Goal: Task Accomplishment & Management: Manage account settings

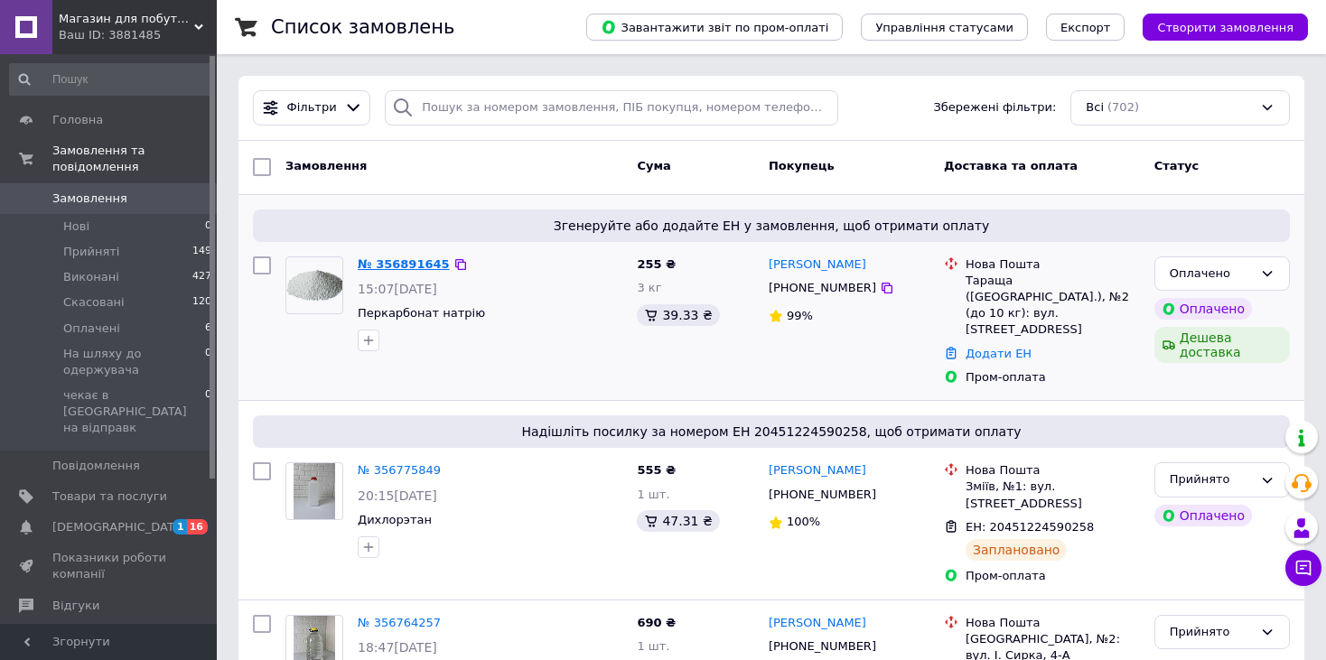
click at [407, 263] on link "№ 356891645" at bounding box center [404, 264] width 92 height 14
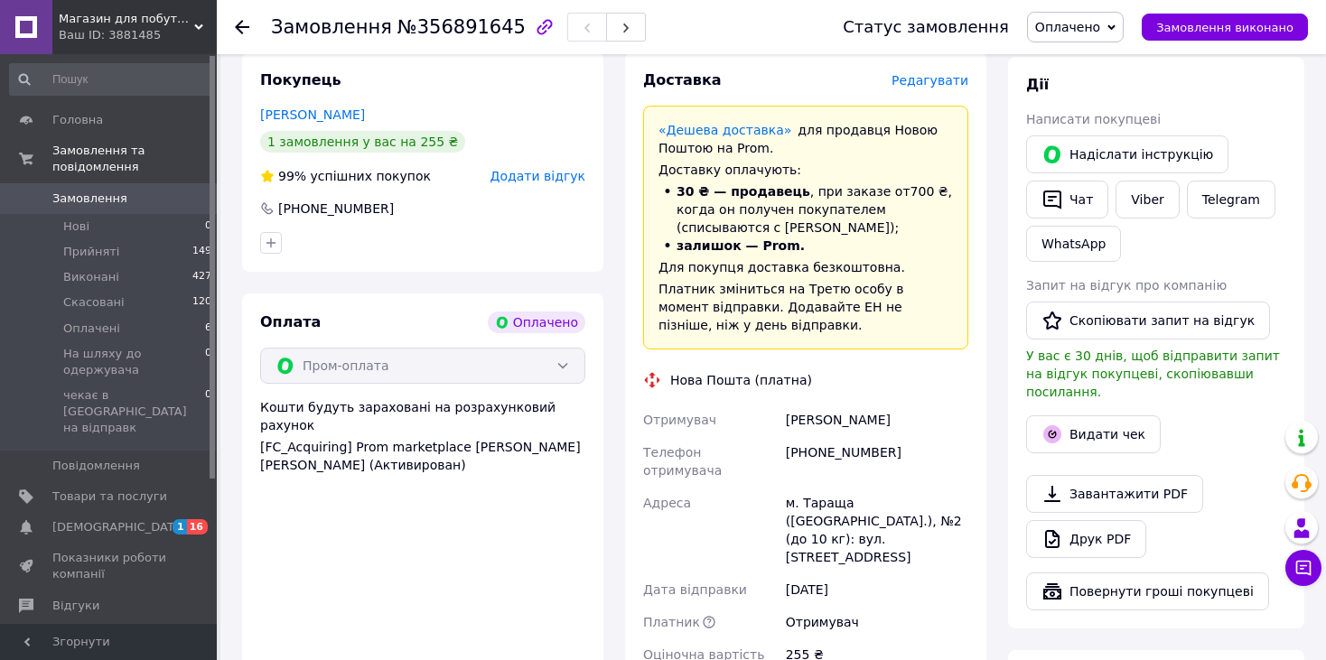
scroll to position [542, 0]
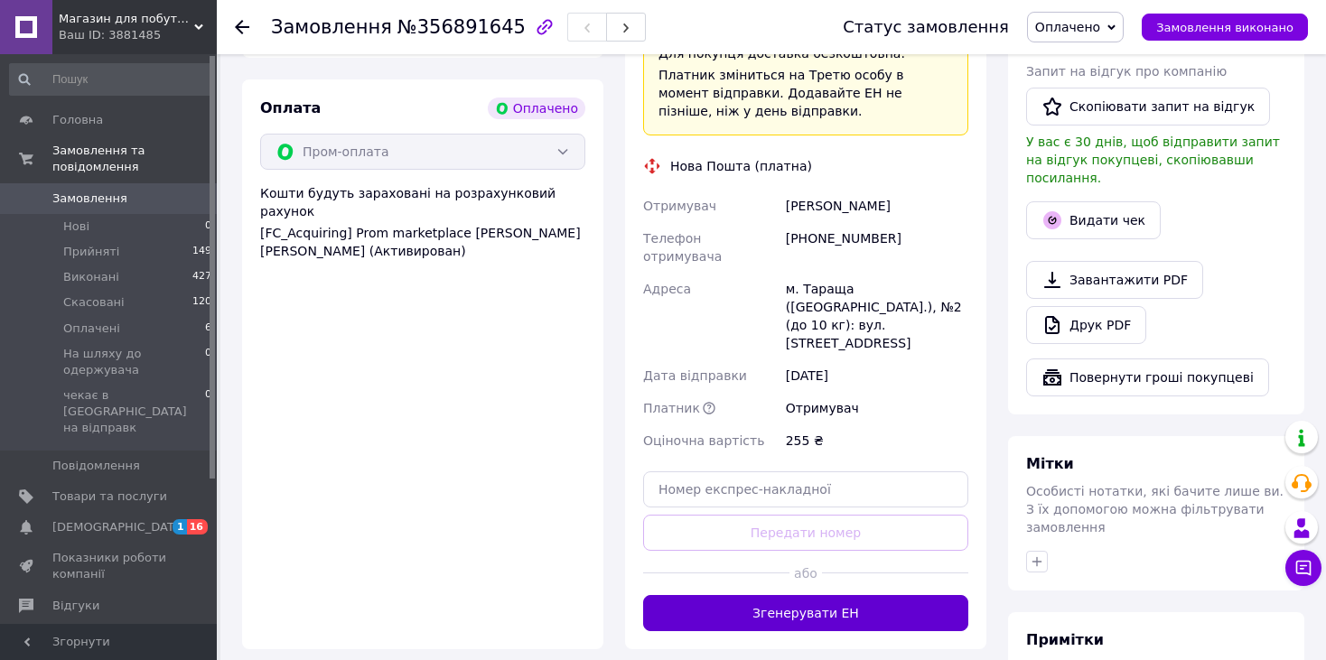
click at [853, 595] on button "Згенерувати ЕН" at bounding box center [805, 613] width 325 height 36
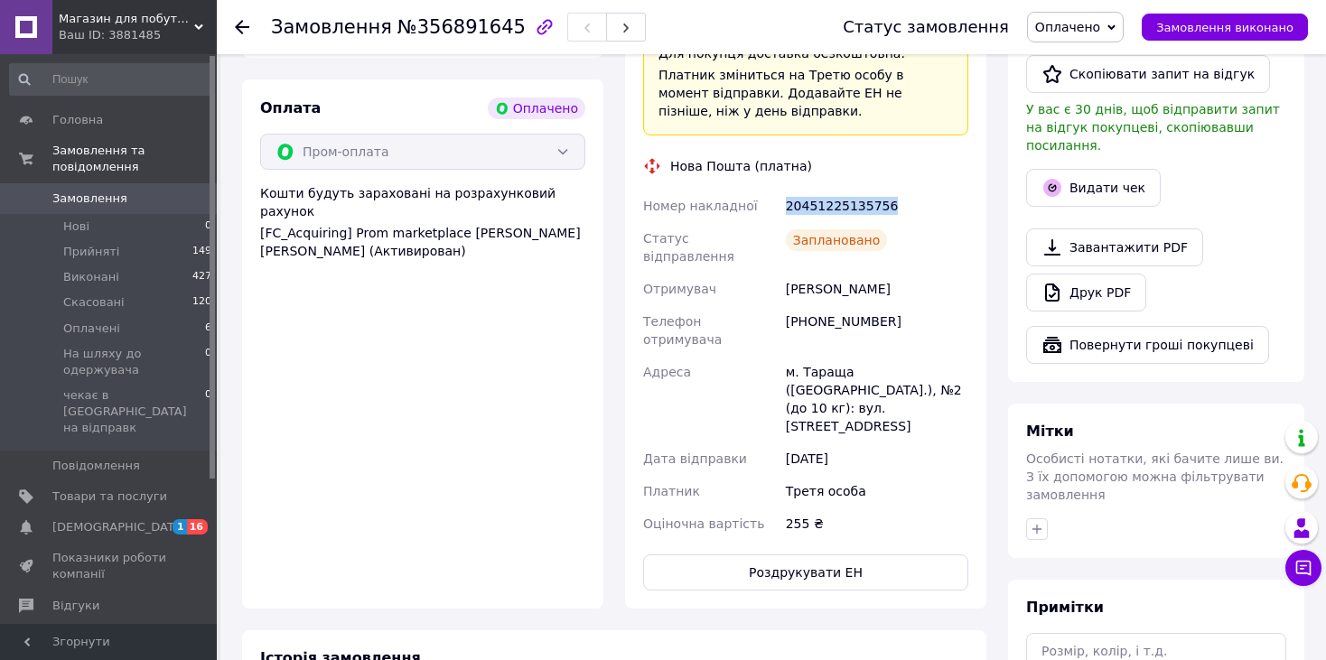
drag, startPoint x: 900, startPoint y: 205, endPoint x: 759, endPoint y: 206, distance: 140.9
click at [759, 206] on div "Номер накладної 20451225135756 Статус відправлення Заплановано Отримувач [PERSO…" at bounding box center [805, 365] width 332 height 350
copy div "Номер накладної 20451225135756"
click at [1093, 27] on span "Оплачено" at bounding box center [1067, 27] width 65 height 14
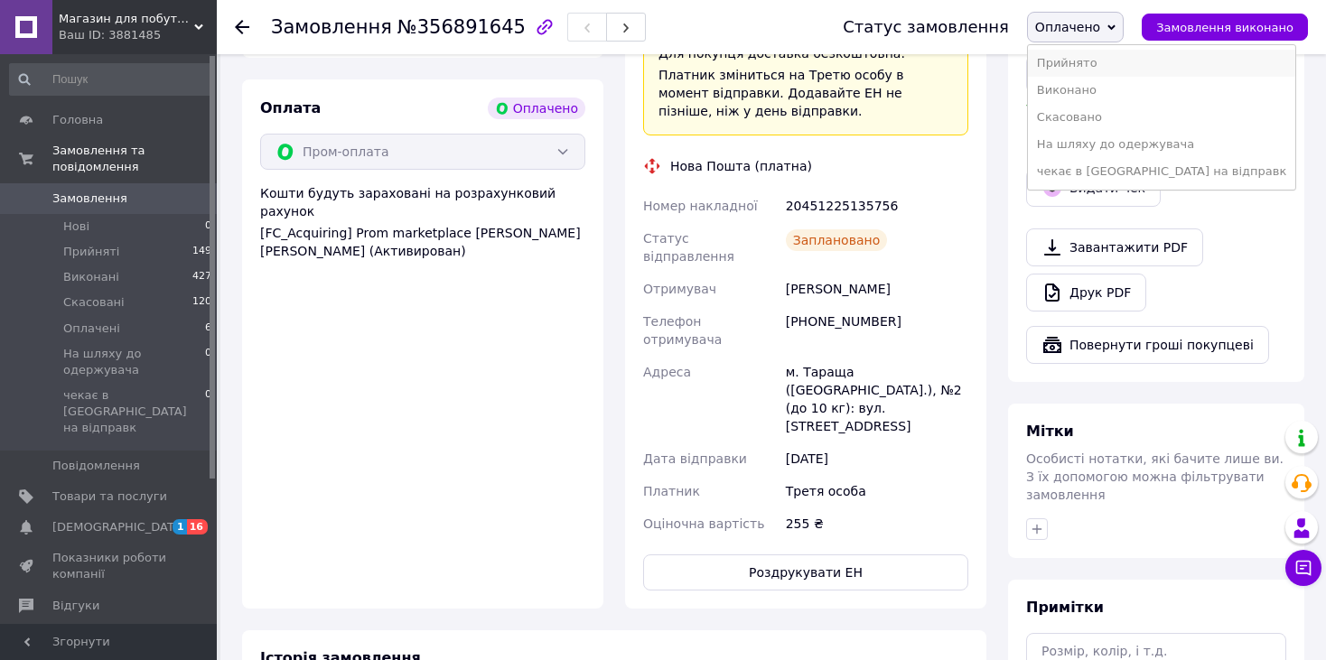
click at [1094, 63] on li "Прийнято" at bounding box center [1161, 63] width 267 height 27
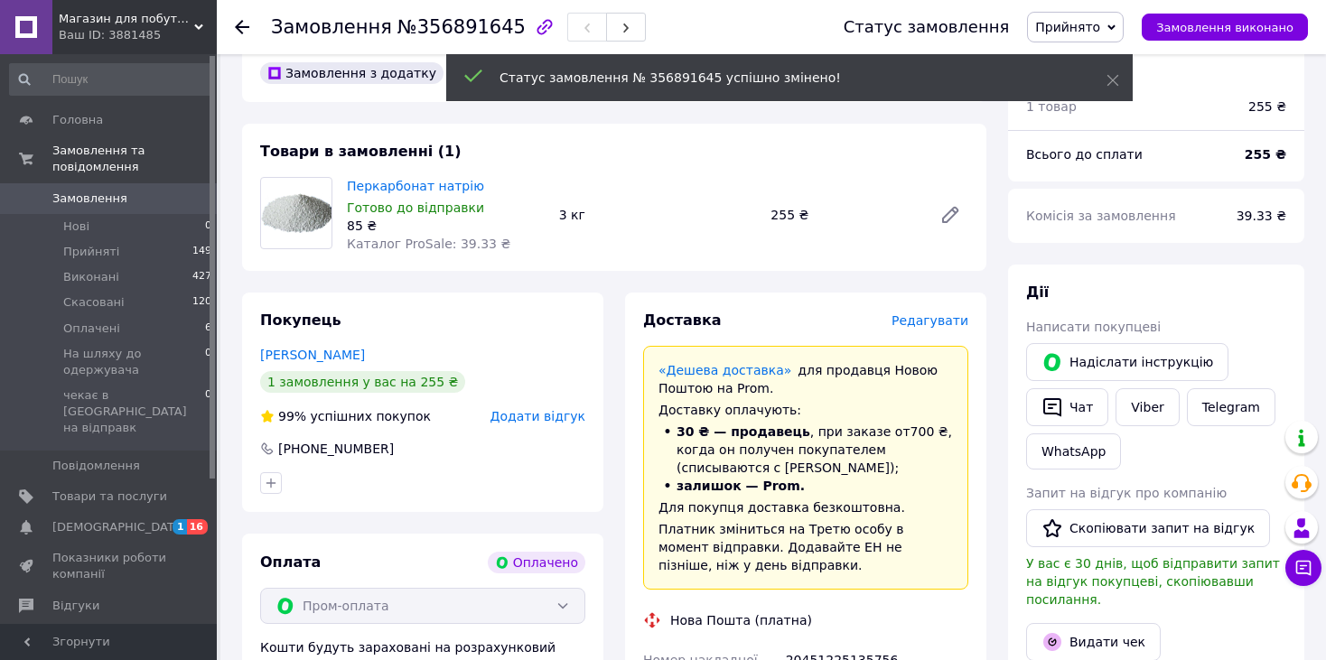
scroll to position [0, 0]
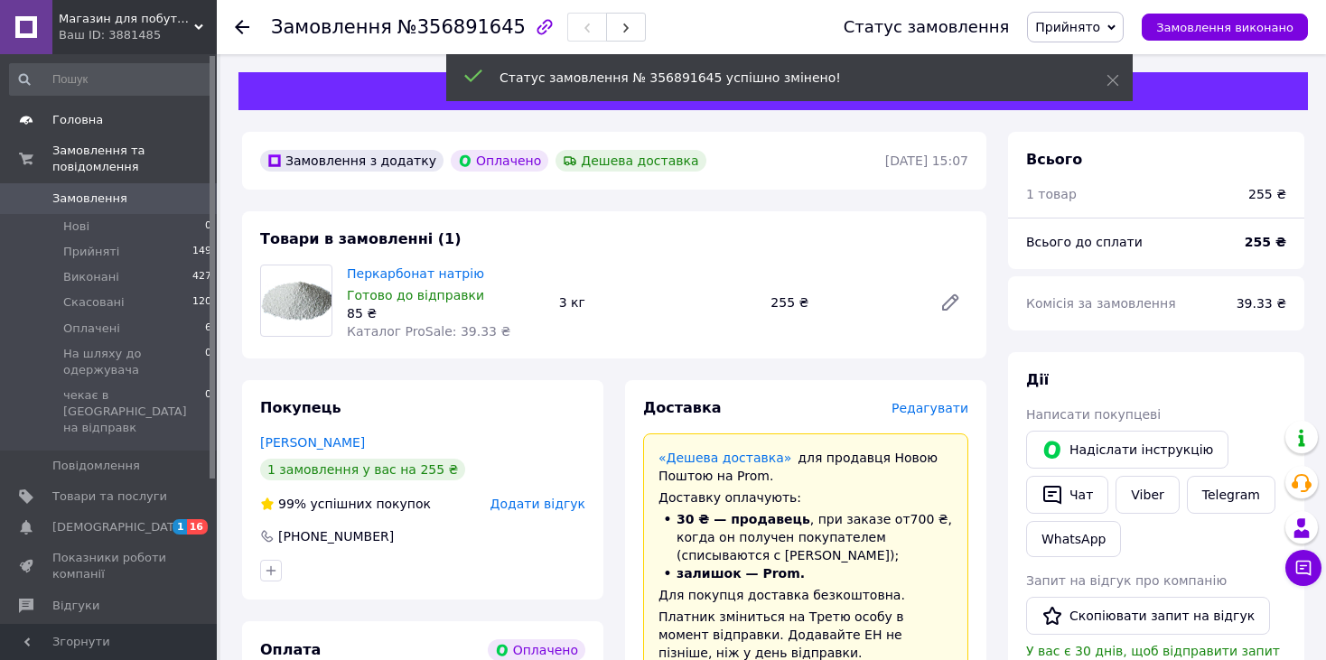
click at [77, 130] on link "Головна" at bounding box center [111, 120] width 222 height 31
